Goal: Communication & Community: Answer question/provide support

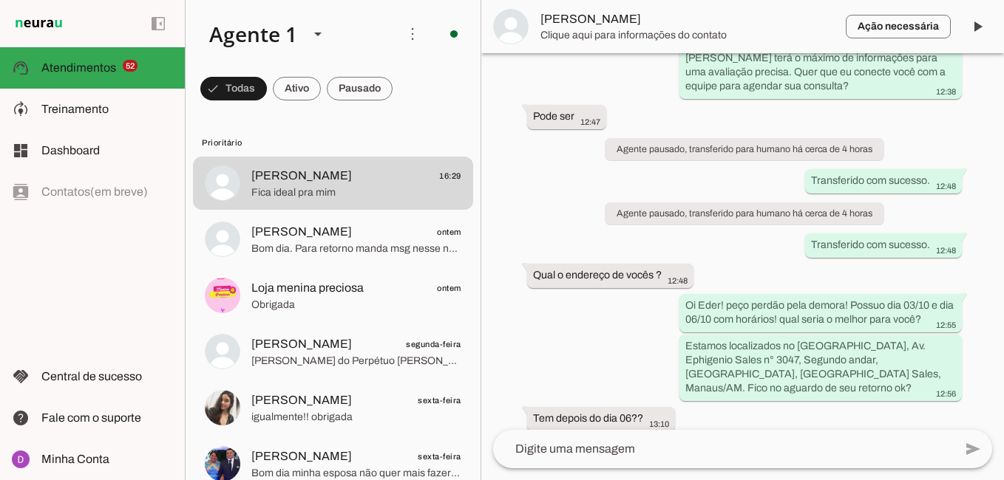
scroll to position [1883, 0]
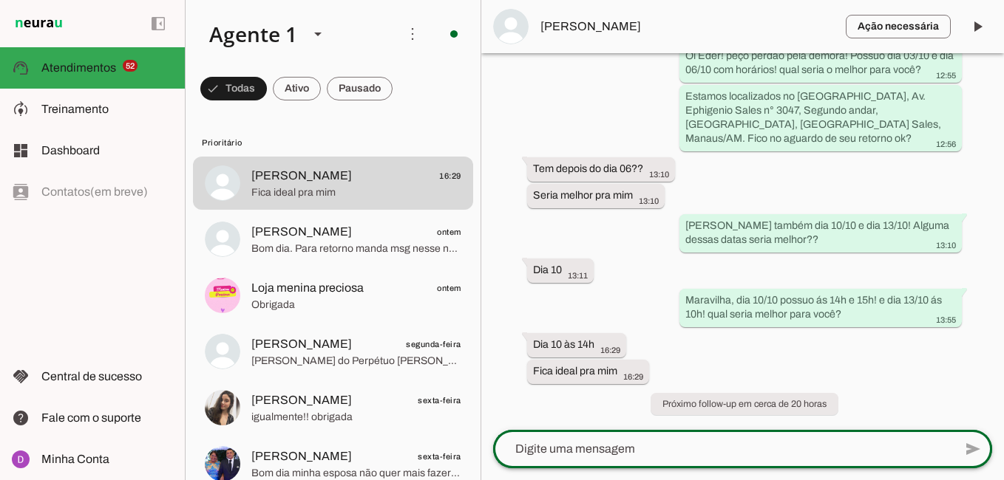
click at [665, 440] on div at bounding box center [723, 449] width 460 height 38
paste textarea "Perfeito! Agora, para agilizar um pouco o atendimento hoje e finalizarmos seu a…"
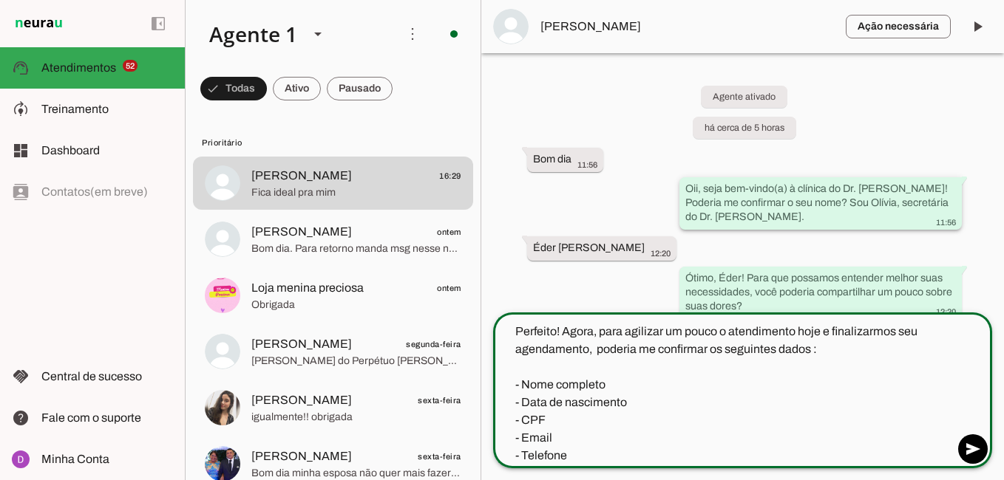
type textarea "Perfeito! Agora, para agilizar um pouco o atendimento hoje e finalizarmos seu a…"
type md-outlined-text-field "Perfeito! Agora, para agilizar um pouco o atendimento hoje e finalizarmos seu a…"
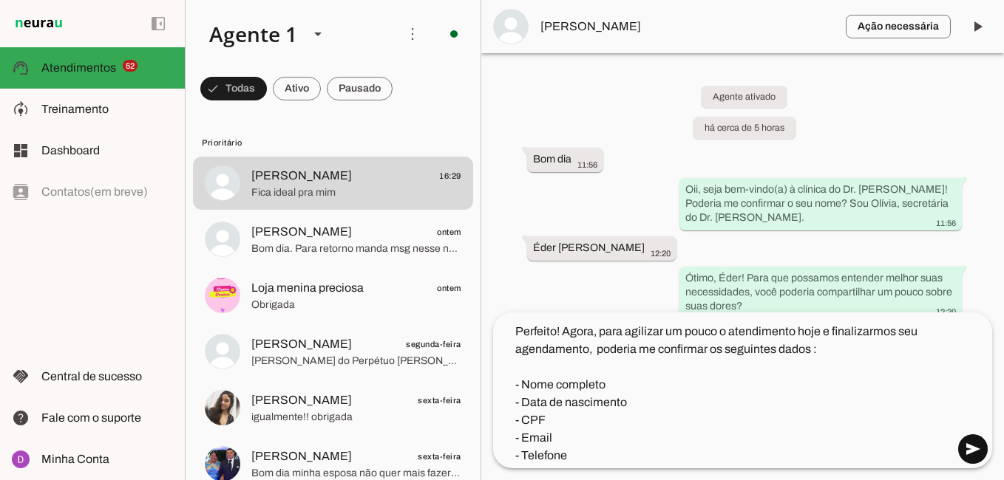
click at [979, 449] on span at bounding box center [972, 449] width 35 height 35
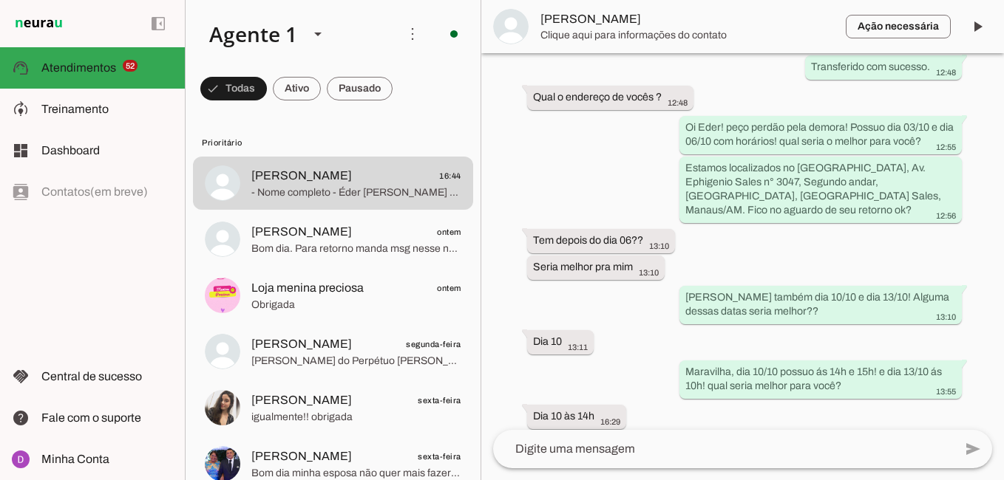
scroll to position [2054, 0]
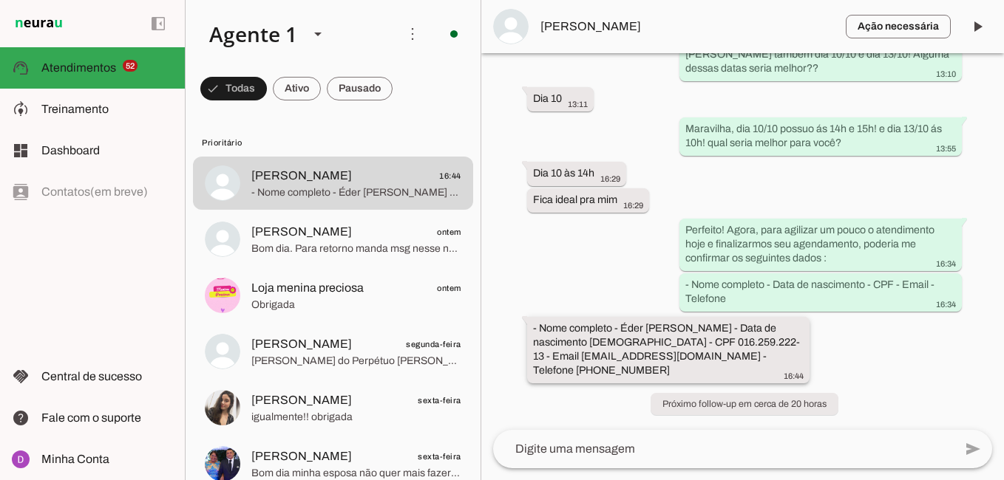
drag, startPoint x: 606, startPoint y: 375, endPoint x: 538, endPoint y: 326, distance: 84.1
click at [538, 326] on div "- Nome completo - Éder [PERSON_NAME] - Data de nascimento [DEMOGRAPHIC_DATA]⁠ -…" at bounding box center [668, 351] width 270 height 61
drag, startPoint x: 538, startPoint y: 326, endPoint x: 637, endPoint y: 329, distance: 99.1
click at [0, 0] on slot "- Nome completo - Éder [PERSON_NAME] - Data de nascimento [DEMOGRAPHIC_DATA]⁠ -…" at bounding box center [0, 0] width 0 height 0
click at [607, 322] on div "- Nome completo - Éder [PERSON_NAME] - Data de nascimento [DEMOGRAPHIC_DATA]⁠ -…" at bounding box center [668, 351] width 270 height 61
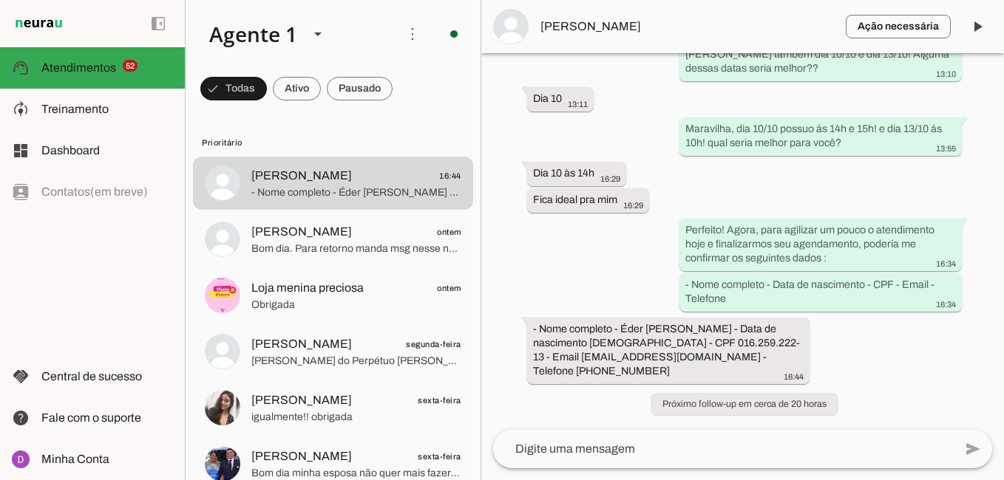
click at [648, 301] on div "Agente ativado há cerca de 5 horas Bom dia 11:56 Oii, seja bem-vindo(a) à clíni…" at bounding box center [742, 241] width 522 height 377
drag, startPoint x: 619, startPoint y: 326, endPoint x: 742, endPoint y: 327, distance: 122.7
click at [0, 0] on slot "- Nome completo - Éder [PERSON_NAME] - Data de nascimento [DEMOGRAPHIC_DATA]⁠ -…" at bounding box center [0, 0] width 0 height 0
drag, startPoint x: 746, startPoint y: 330, endPoint x: 622, endPoint y: 330, distance: 124.2
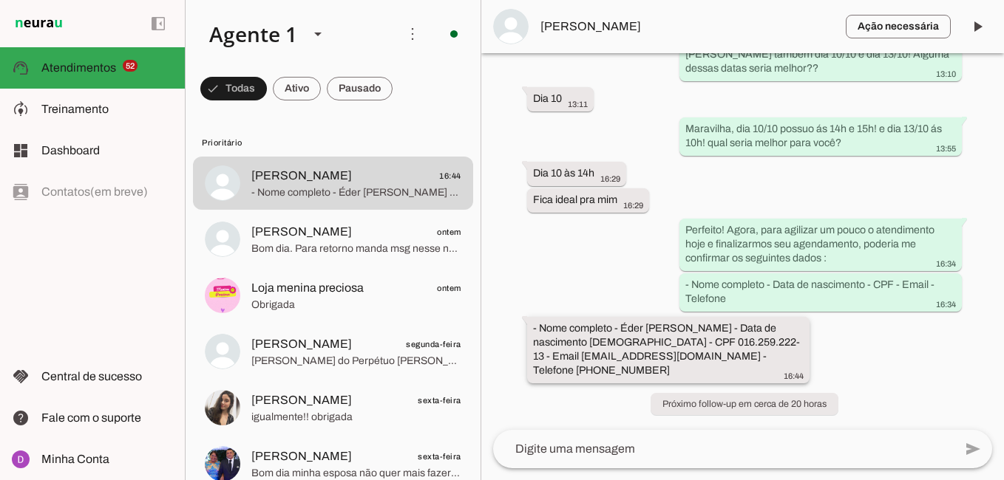
click at [0, 0] on slot "- Nome completo - Éder [PERSON_NAME] - Data de nascimento [DEMOGRAPHIC_DATA]⁠ -…" at bounding box center [0, 0] width 0 height 0
drag, startPoint x: 607, startPoint y: 373, endPoint x: 757, endPoint y: 358, distance: 150.1
click at [757, 358] on div "- Nome completo - Éder [PERSON_NAME] - Data de nascimento [DEMOGRAPHIC_DATA]⁠ -…" at bounding box center [668, 351] width 270 height 61
drag, startPoint x: 701, startPoint y: 355, endPoint x: 533, endPoint y: 351, distance: 168.6
click at [0, 0] on slot "- Nome completo - Éder [PERSON_NAME] - Data de nascimento [DEMOGRAPHIC_DATA]⁠ -…" at bounding box center [0, 0] width 0 height 0
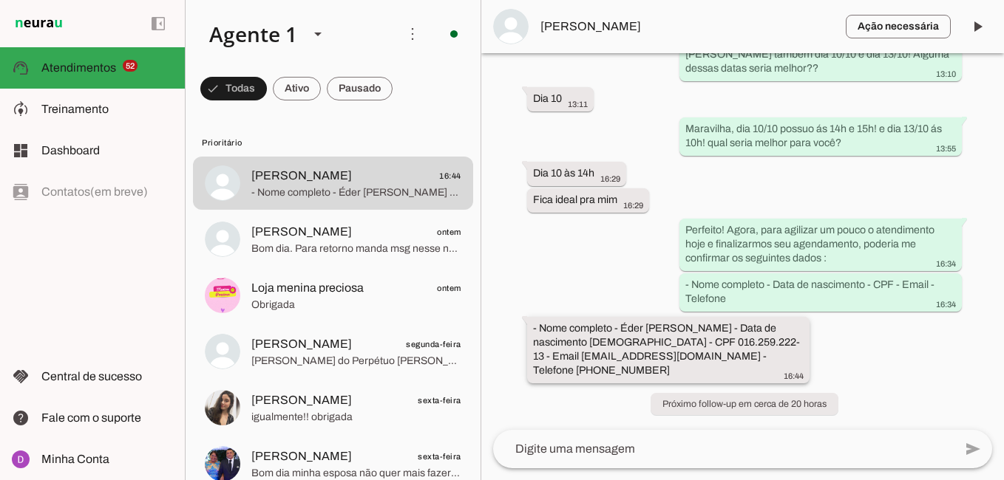
drag, startPoint x: 597, startPoint y: 370, endPoint x: 542, endPoint y: 326, distance: 71.0
click at [542, 326] on div "- Nome completo - Éder [PERSON_NAME] - Data de nascimento [DEMOGRAPHIC_DATA]⁠ -…" at bounding box center [668, 351] width 270 height 61
click at [614, 447] on textarea at bounding box center [723, 449] width 460 height 18
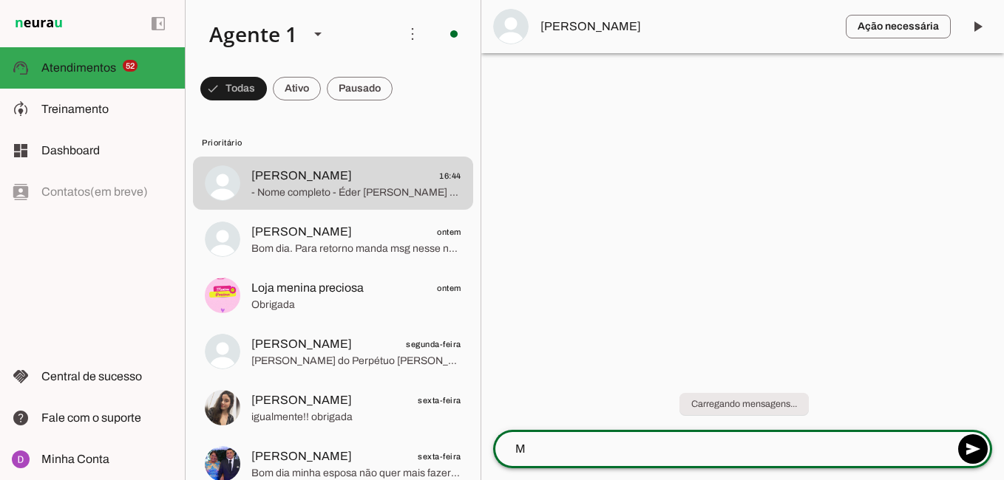
scroll to position [0, 0]
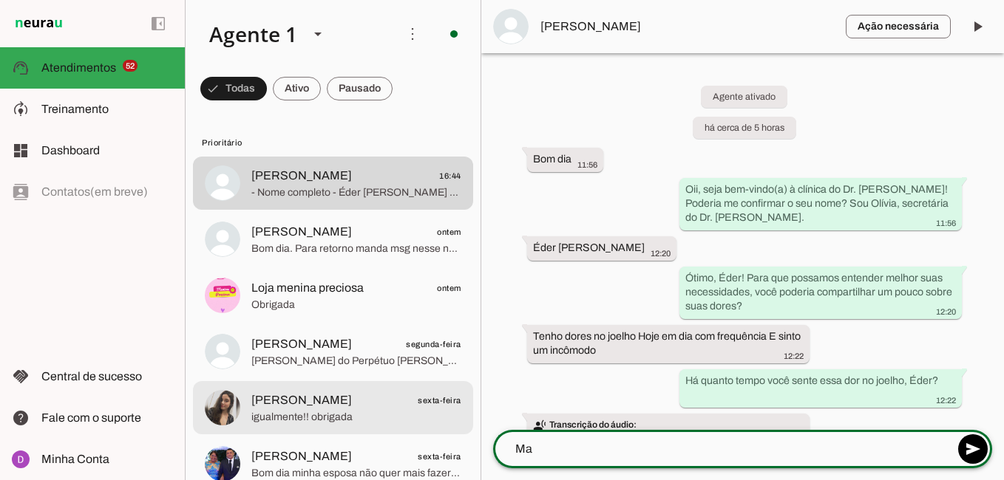
type textarea "Ma"
type md-outlined-text-field "Ma"
click at [384, 423] on span "igualmente!! obrigada" at bounding box center [356, 417] width 210 height 15
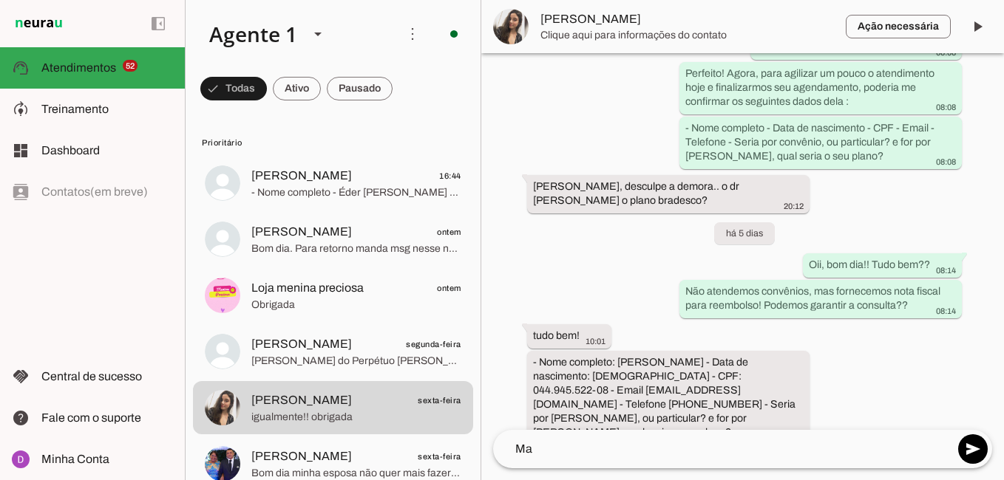
scroll to position [1927, 0]
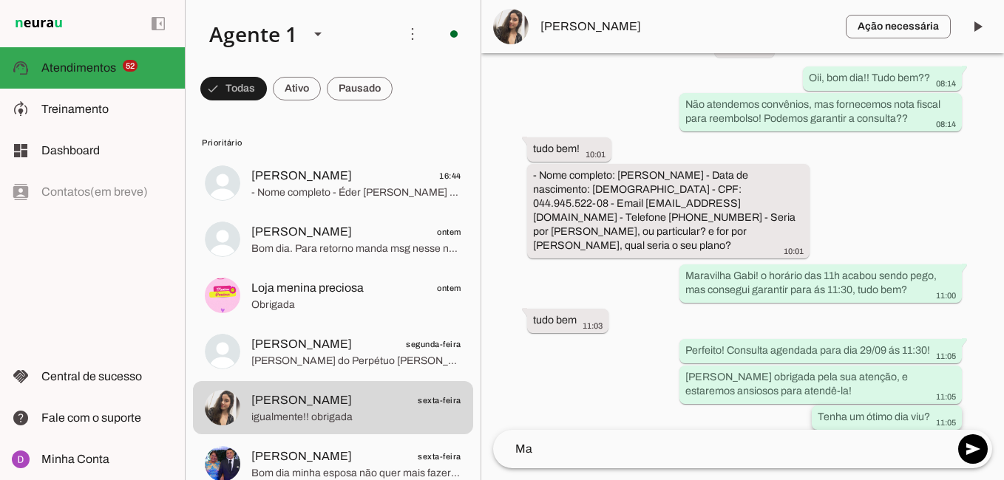
drag, startPoint x: 678, startPoint y: 293, endPoint x: 936, endPoint y: 375, distance: 270.6
click at [936, 375] on div "Agente ativado Agente pausado, transferido para humano há 7 dias Próximo follow…" at bounding box center [742, 241] width 522 height 377
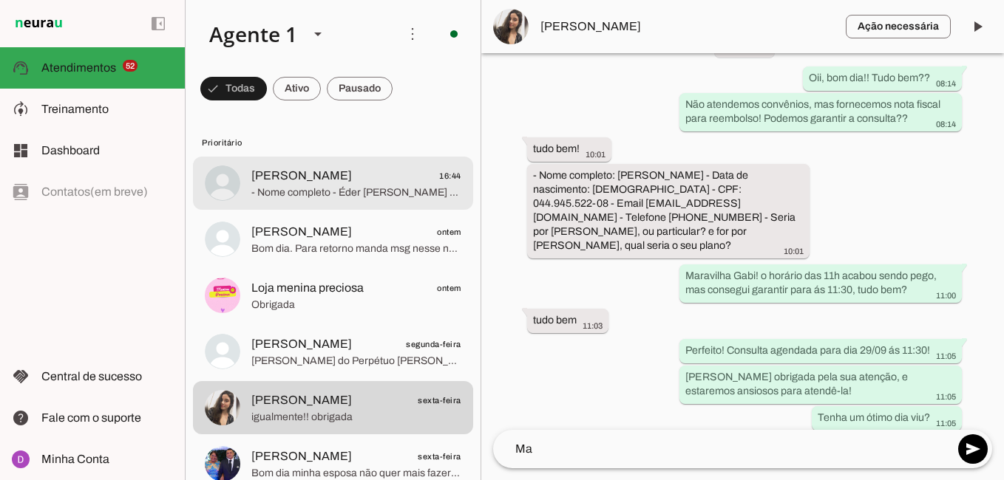
click at [337, 178] on span "[PERSON_NAME] 16:44" at bounding box center [356, 176] width 210 height 18
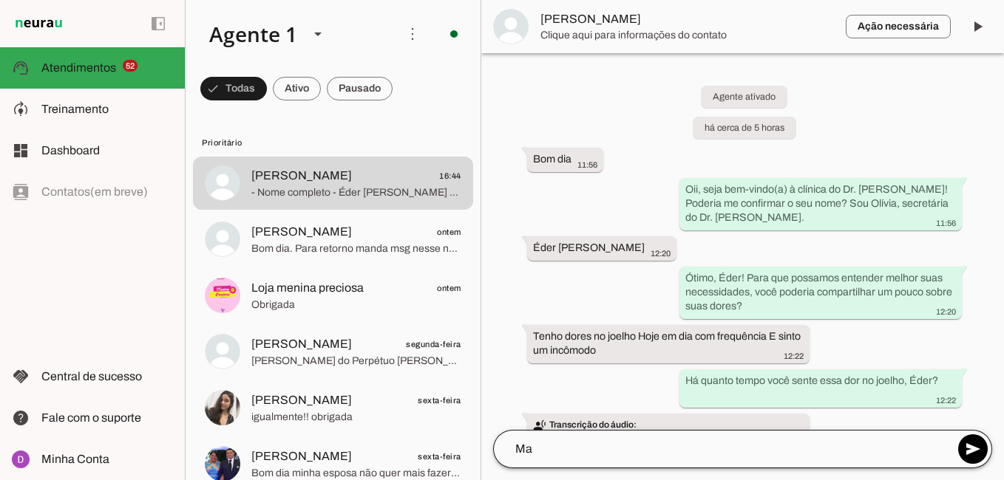
scroll to position [2054, 0]
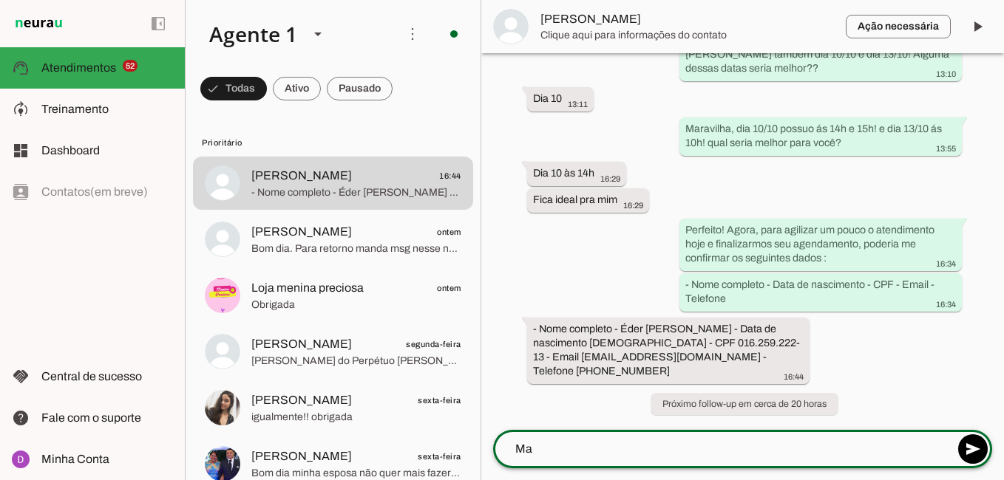
drag, startPoint x: 562, startPoint y: 438, endPoint x: 489, endPoint y: 441, distance: 72.5
click at [489, 441] on div "add send send 🎤 Recording... description Document photo_library Photos & videos…" at bounding box center [742, 455] width 522 height 50
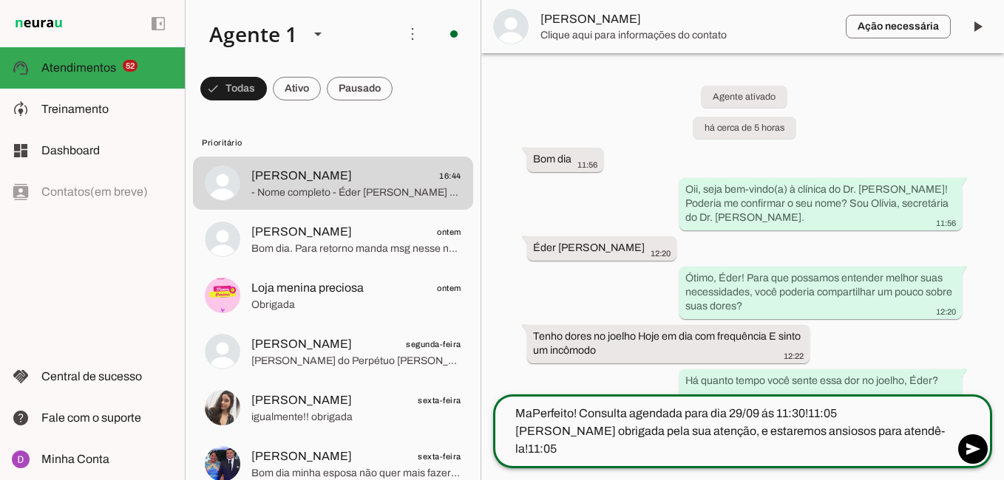
drag, startPoint x: 535, startPoint y: 414, endPoint x: 518, endPoint y: 412, distance: 17.1
click at [518, 412] on textarea "MaPerfeito! Consulta agendada para dia 29/09 ás 11:30!11:05 [PERSON_NAME] obrig…" at bounding box center [723, 431] width 460 height 53
click at [834, 412] on textarea "Perfeito! Consulta agendada para dia 29/09 ás 11:30!11:05 [PERSON_NAME] obrigad…" at bounding box center [723, 431] width 460 height 53
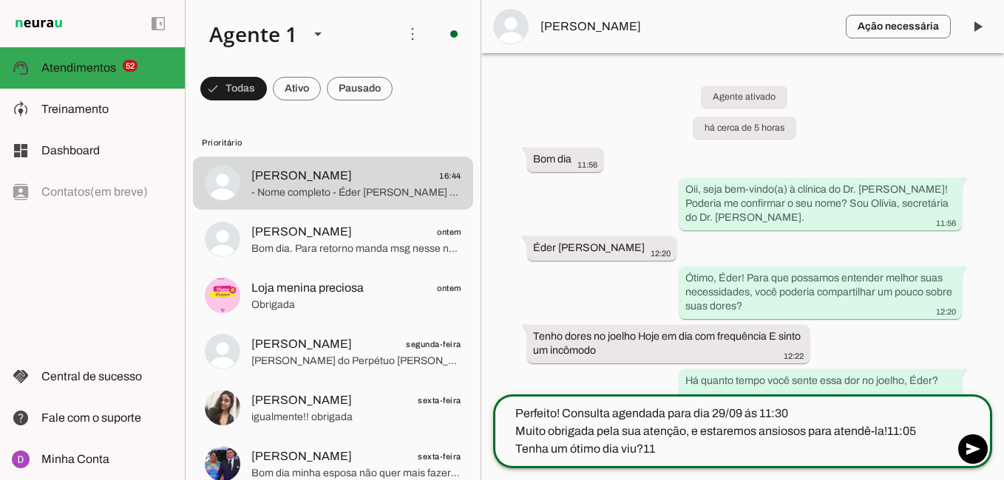
click at [726, 416] on textarea "Perfeito! Consulta agendada para dia 29/09 ás 11:30 Muito obrigada pela sua ate…" at bounding box center [723, 431] width 460 height 53
click at [778, 415] on textarea "Perfeito! Consulta agendada para dia 10/10 ás 11:30 Muito obrigada pela sua ate…" at bounding box center [723, 431] width 460 height 53
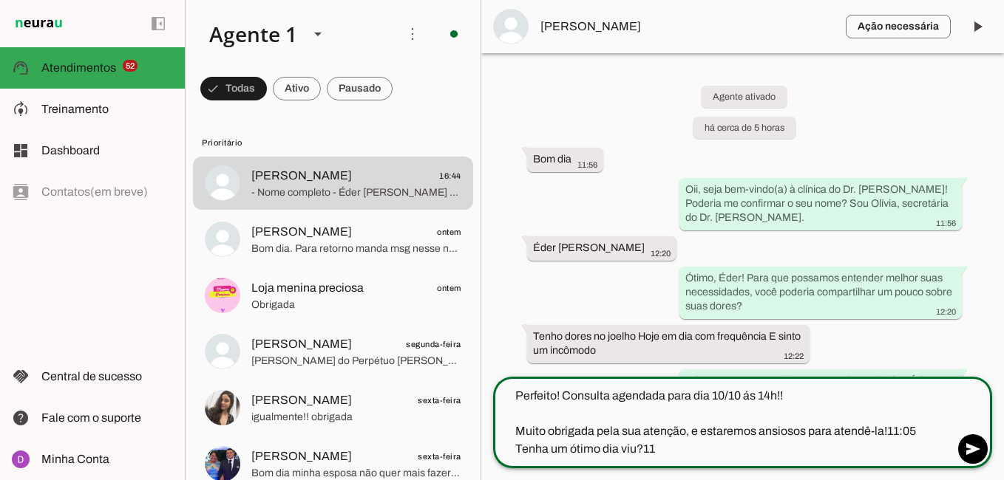
click at [879, 433] on textarea "Perfeito! Consulta agendada para dia 10/10 ás 14h!! Muito obrigada pela sua ate…" at bounding box center [723, 422] width 460 height 71
click at [925, 432] on textarea "Perfeito! Consulta agendada para dia 10/10 ás 14h!! Muito obrigada pela sua ate…" at bounding box center [723, 422] width 460 height 71
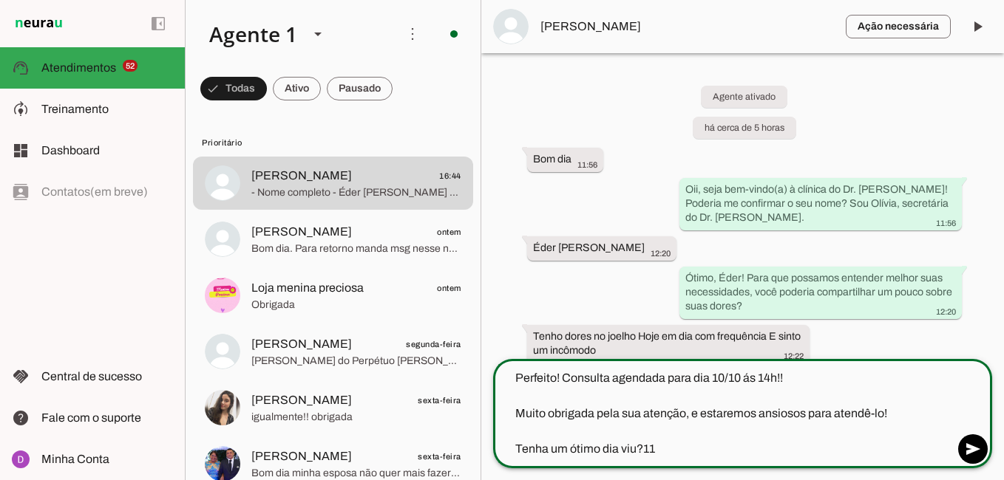
click at [757, 448] on textarea "Perfeito! Consulta agendada para dia 10/10 ás 14h!! Muito obrigada pela sua ate…" at bounding box center [723, 414] width 460 height 89
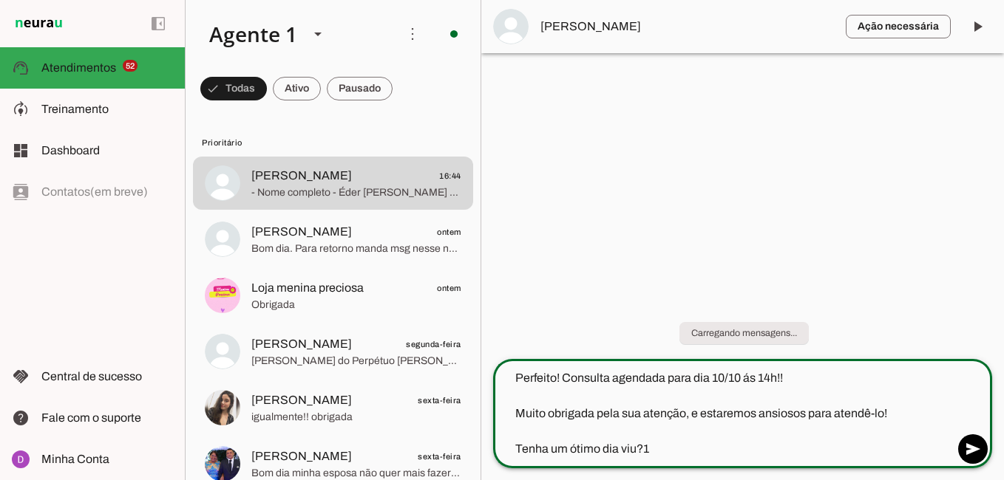
type textarea "Perfeito! Consulta agendada para dia 10/10 ás 14h!! Muito obrigada pela sua ate…"
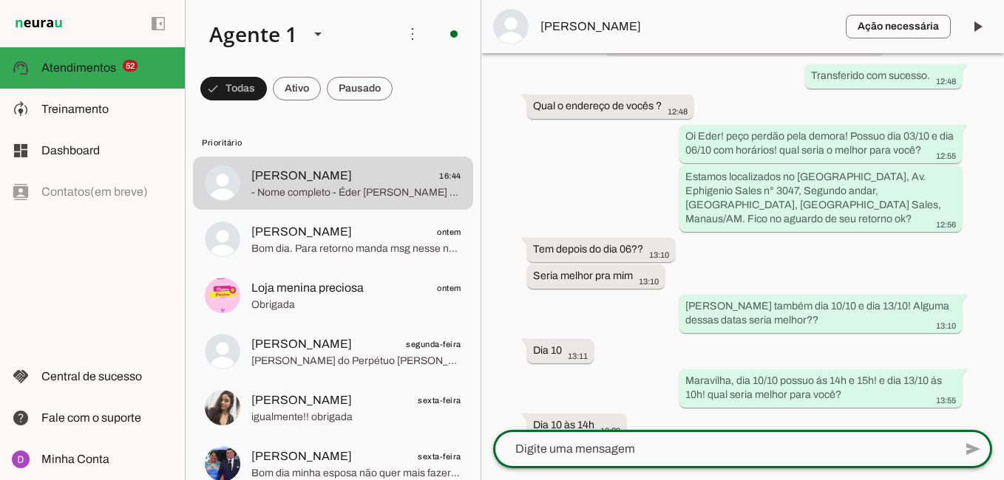
scroll to position [2152, 0]
